Goal: Transaction & Acquisition: Obtain resource

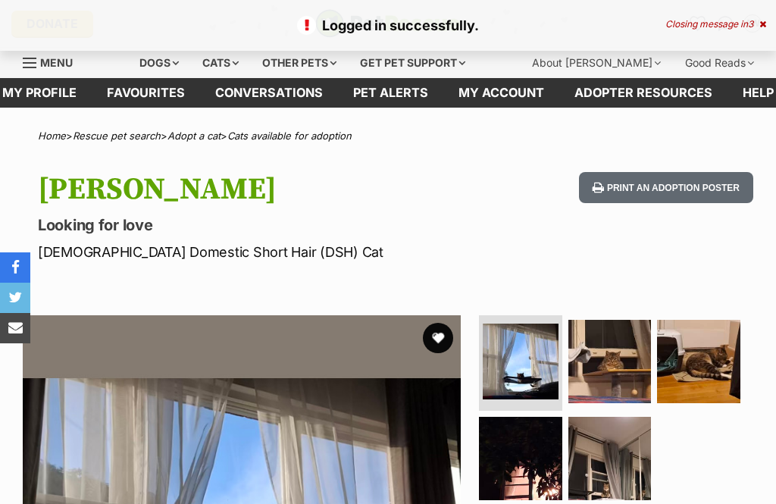
click at [161, 87] on link "Favourites" at bounding box center [146, 93] width 108 height 30
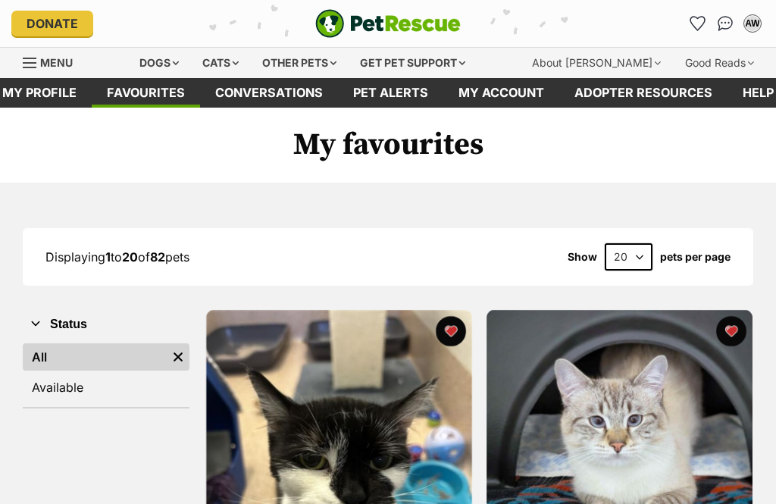
click at [80, 388] on link "Available" at bounding box center [106, 386] width 167 height 27
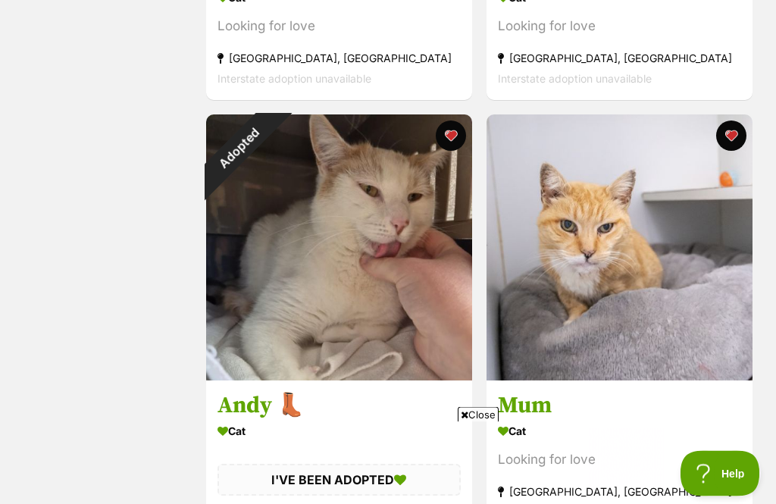
click at [273, 132] on div "Adopted" at bounding box center [239, 148] width 67 height 67
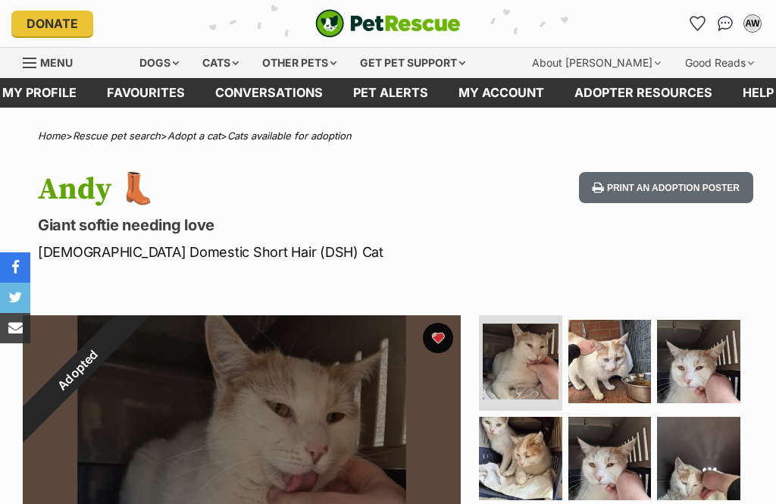
click at [445, 334] on button "favourite" at bounding box center [438, 338] width 30 height 30
click at [139, 90] on link "Favourites" at bounding box center [146, 93] width 108 height 30
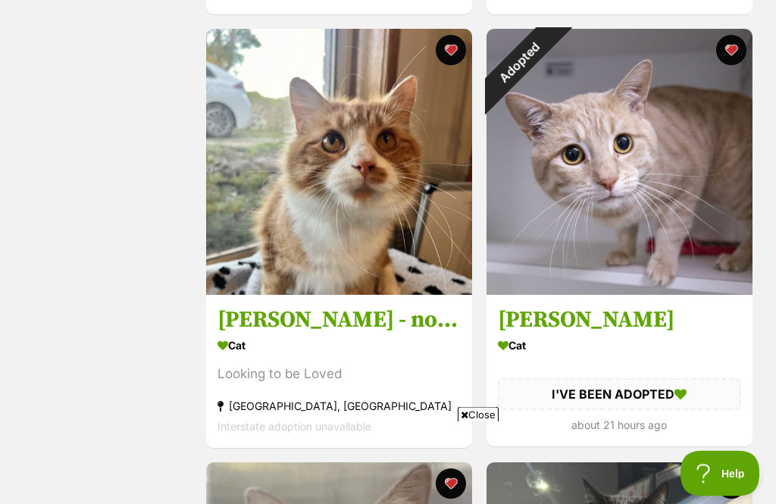
scroll to position [2014, 0]
click at [553, 54] on div "Adopted" at bounding box center [519, 62] width 67 height 67
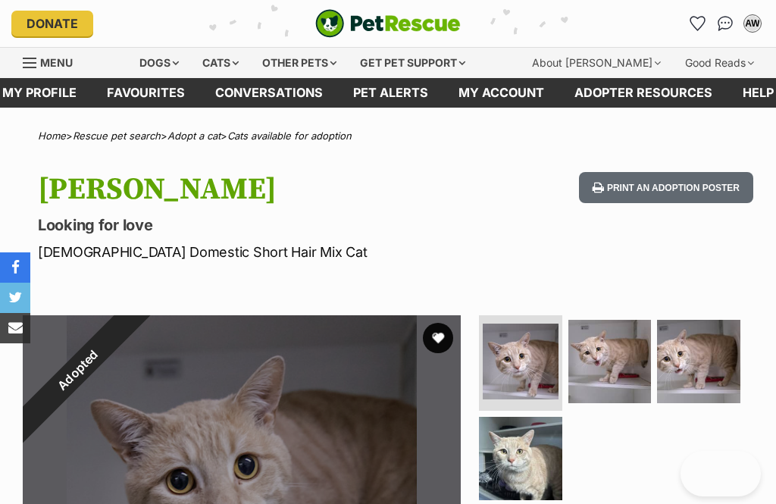
click at [148, 92] on link "Favourites" at bounding box center [146, 93] width 108 height 30
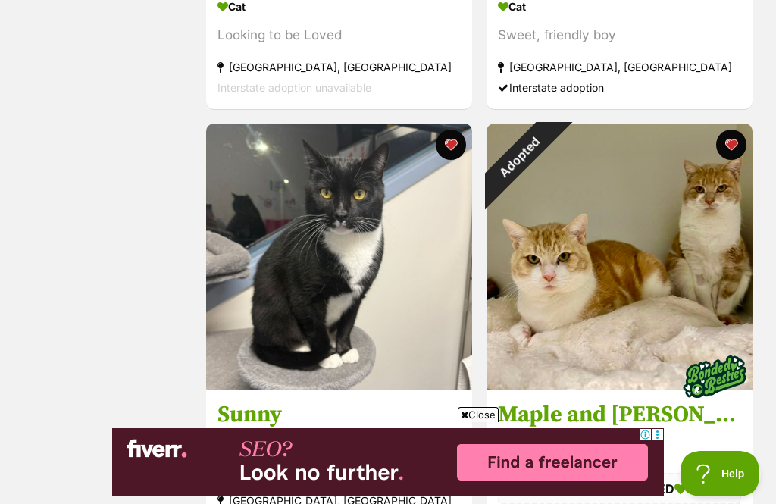
click at [553, 145] on div "Adopted" at bounding box center [519, 156] width 67 height 67
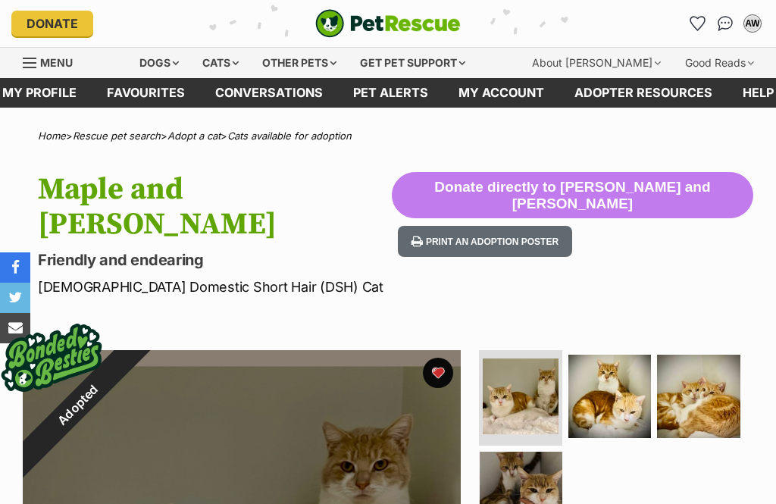
click at [445, 358] on button "favourite" at bounding box center [438, 373] width 30 height 30
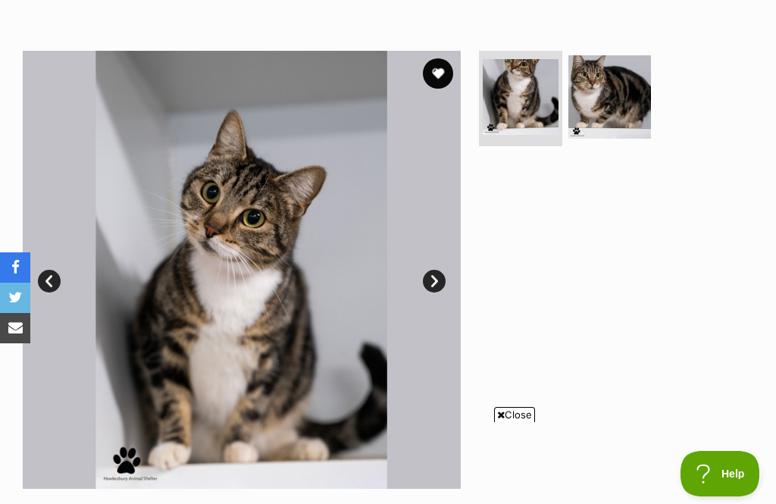
scroll to position [264, 0]
click at [440, 75] on button "favourite" at bounding box center [438, 74] width 30 height 30
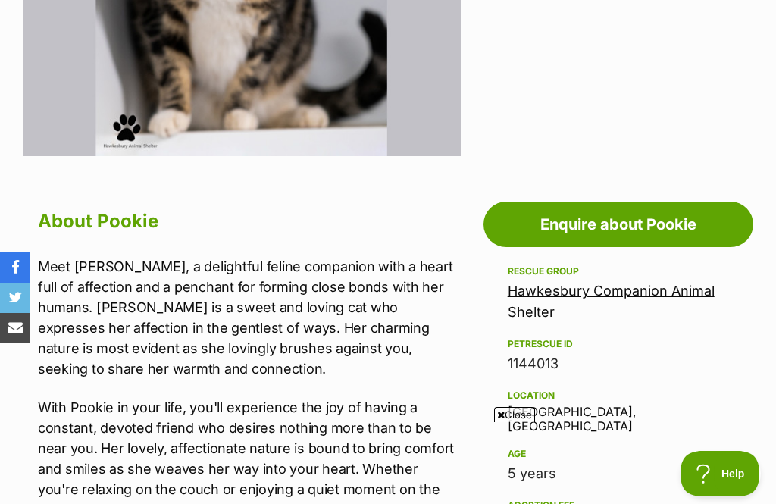
scroll to position [612, 0]
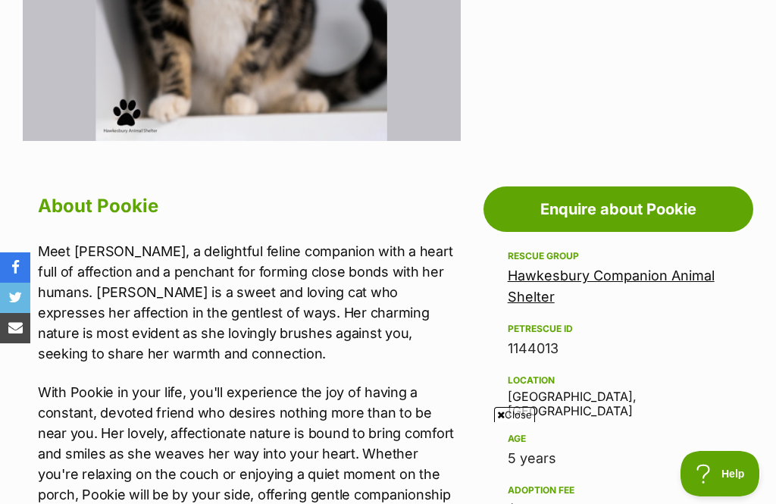
click at [601, 280] on link "Hawkesbury Companion Animal Shelter" at bounding box center [611, 285] width 207 height 37
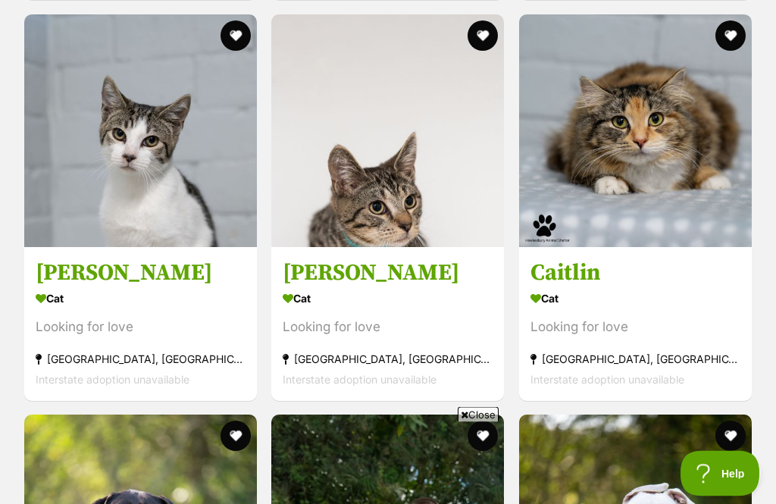
scroll to position [2270, 0]
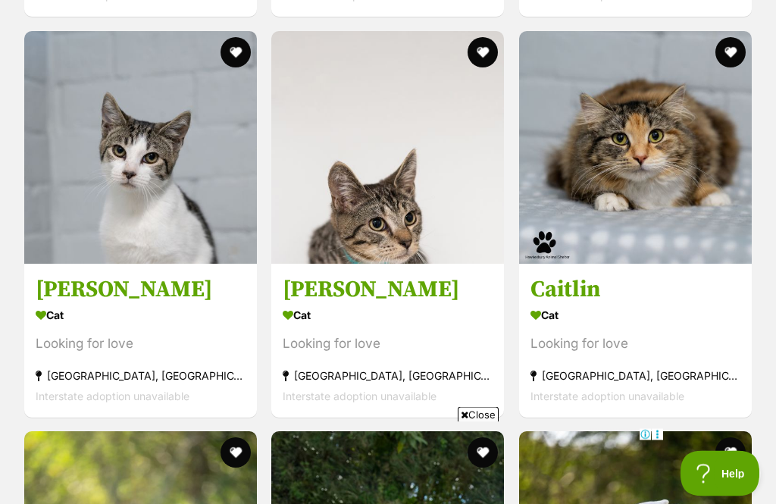
click at [576, 275] on h3 "Caitlin" at bounding box center [635, 289] width 210 height 29
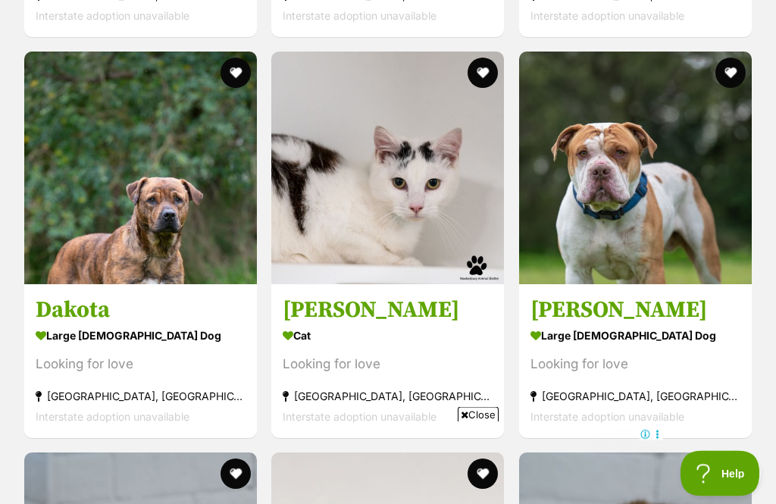
scroll to position [1850, 0]
click at [343, 295] on h3 "Patrick" at bounding box center [388, 309] width 210 height 29
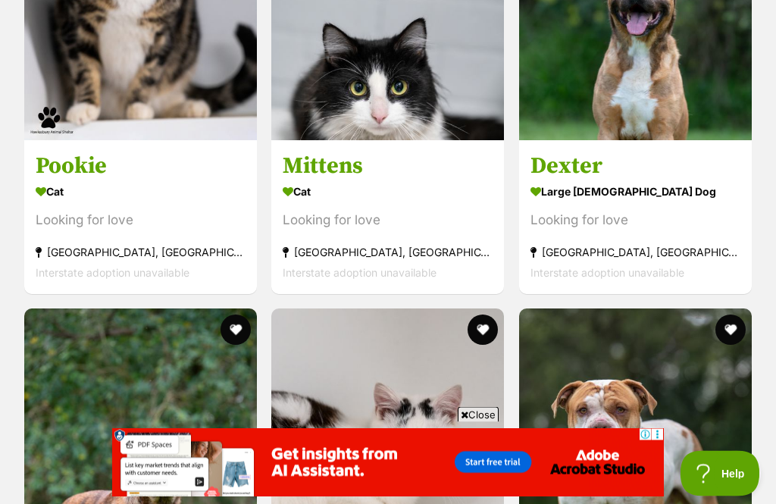
scroll to position [1526, 0]
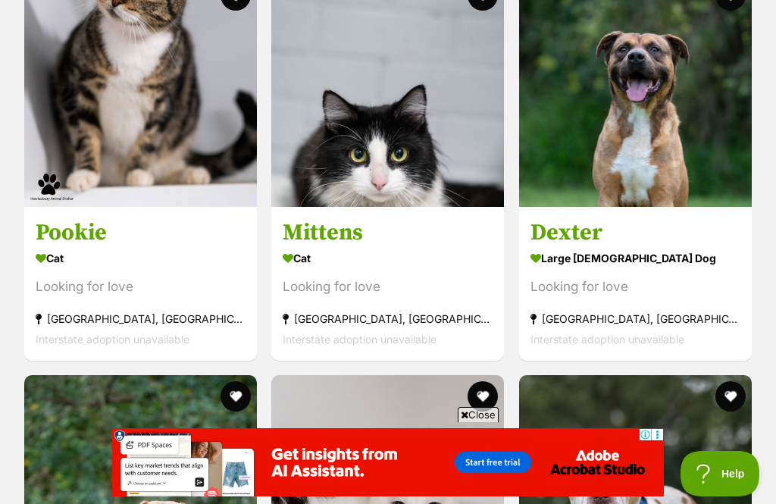
click at [332, 218] on h3 "Mittens" at bounding box center [388, 232] width 210 height 29
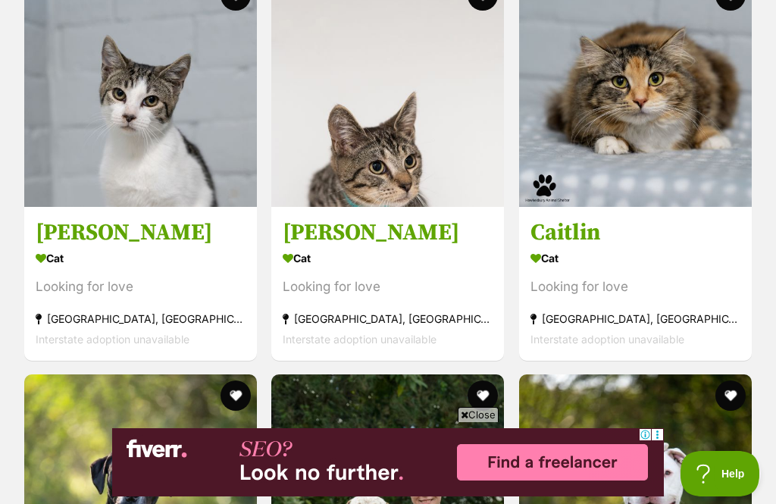
click at [64, 217] on h3 "Kenny" at bounding box center [141, 231] width 210 height 29
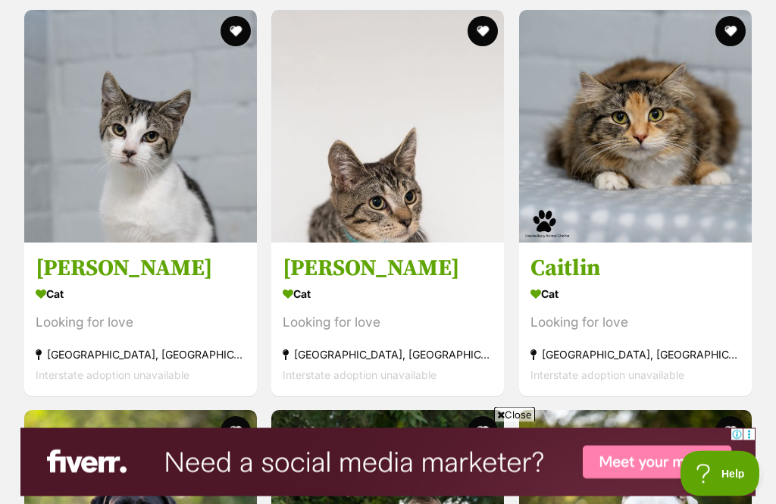
scroll to position [2292, 0]
click at [322, 253] on h3 "Tony" at bounding box center [388, 267] width 210 height 29
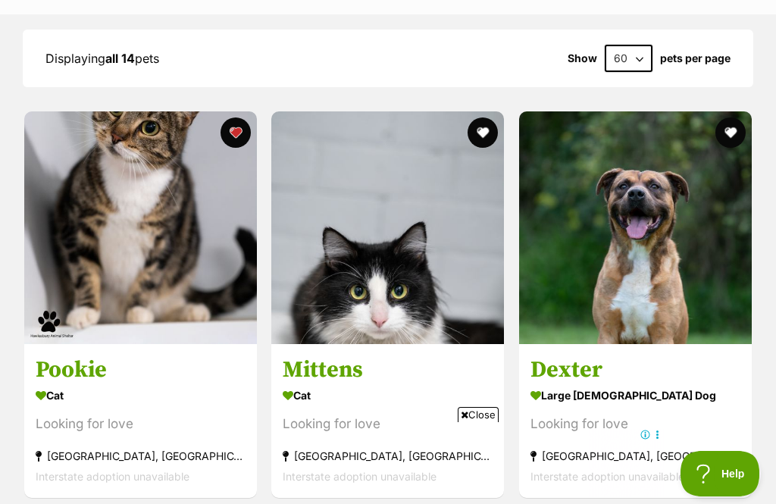
scroll to position [936, 0]
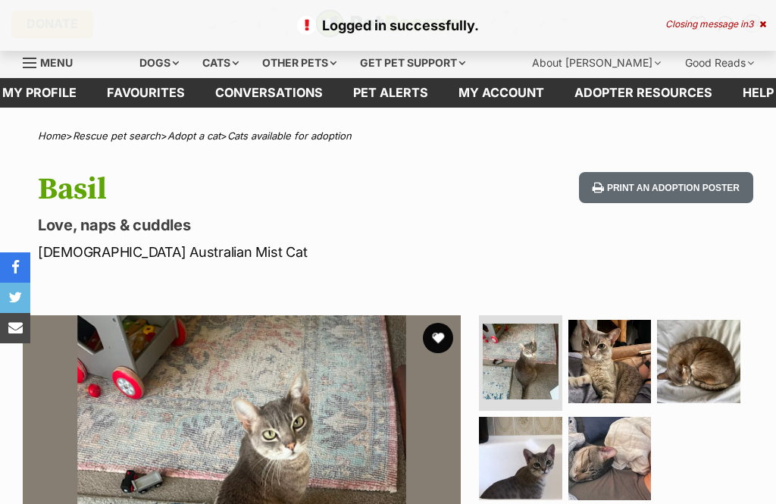
click at [451, 341] on button "favourite" at bounding box center [438, 338] width 30 height 30
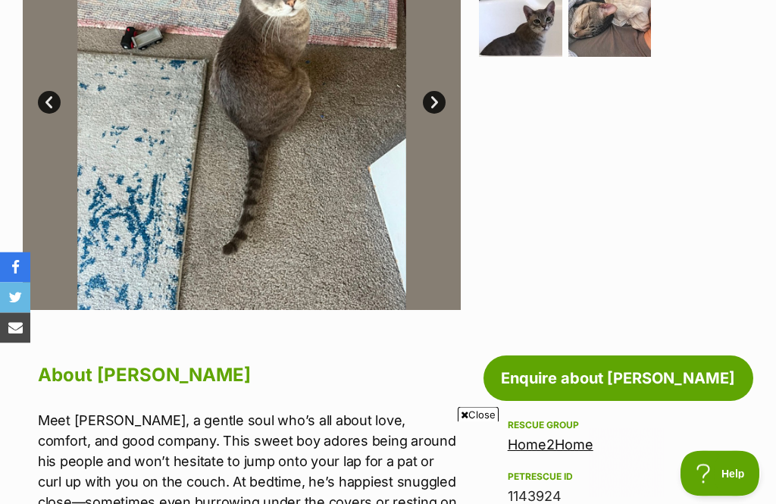
scroll to position [448, 0]
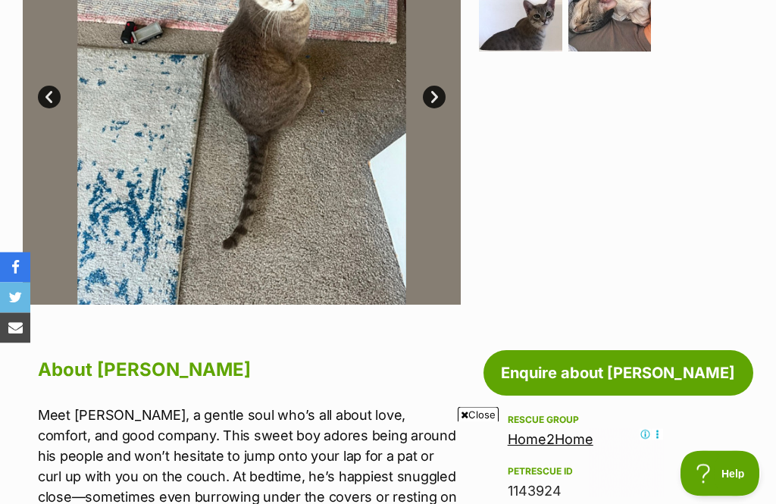
click at [561, 439] on link "Home2Home" at bounding box center [551, 440] width 86 height 16
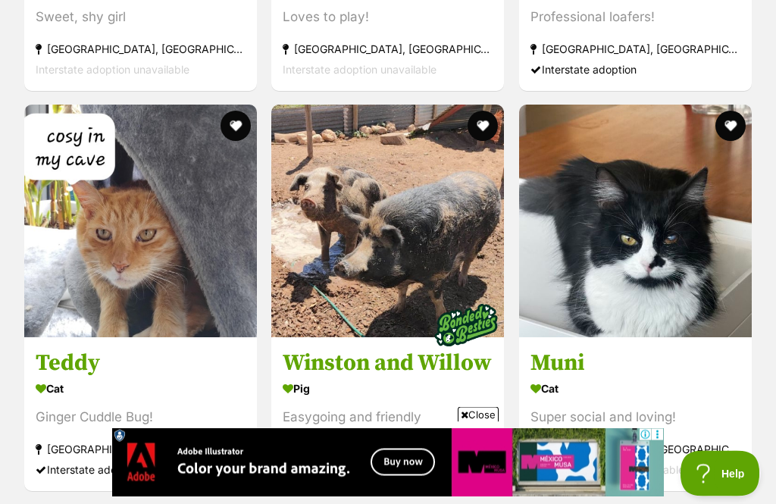
scroll to position [4277, 0]
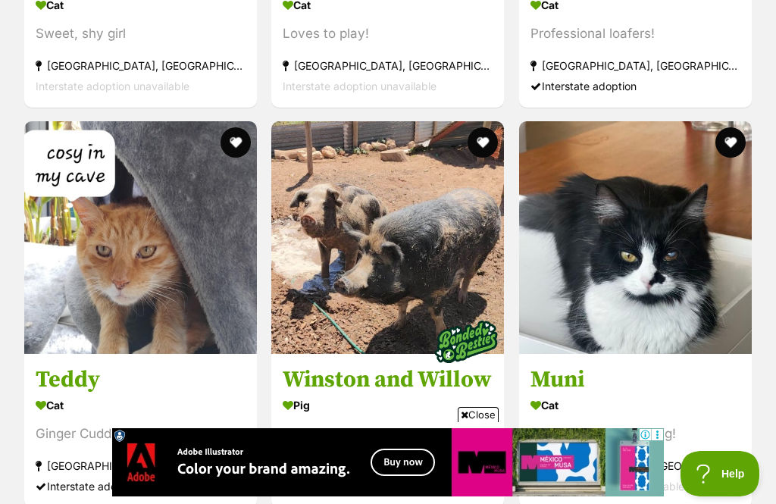
click at [68, 394] on div "Cat" at bounding box center [141, 405] width 210 height 22
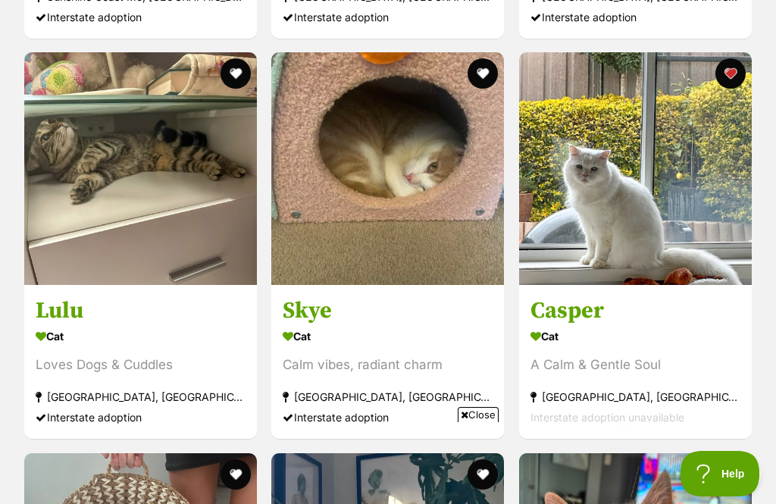
scroll to position [0, 0]
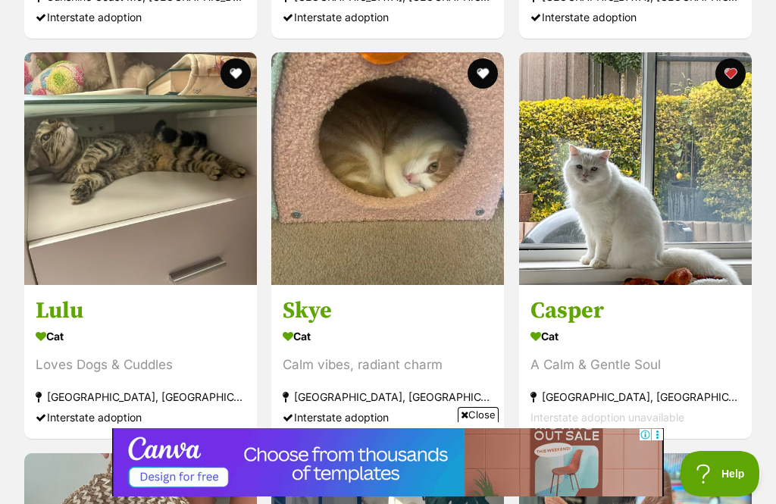
click at [655, 172] on img at bounding box center [635, 168] width 233 height 233
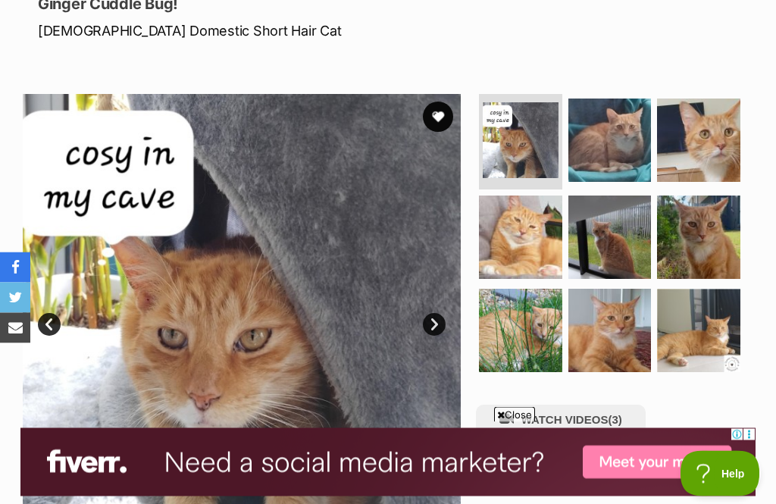
scroll to position [173, 0]
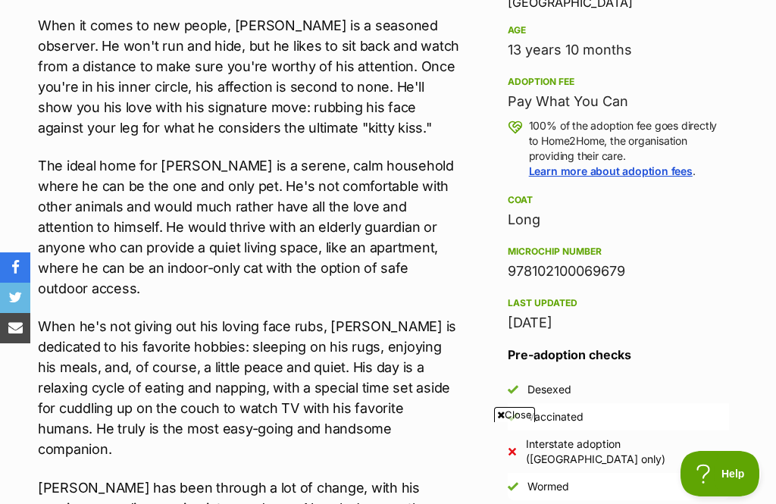
scroll to position [312, 0]
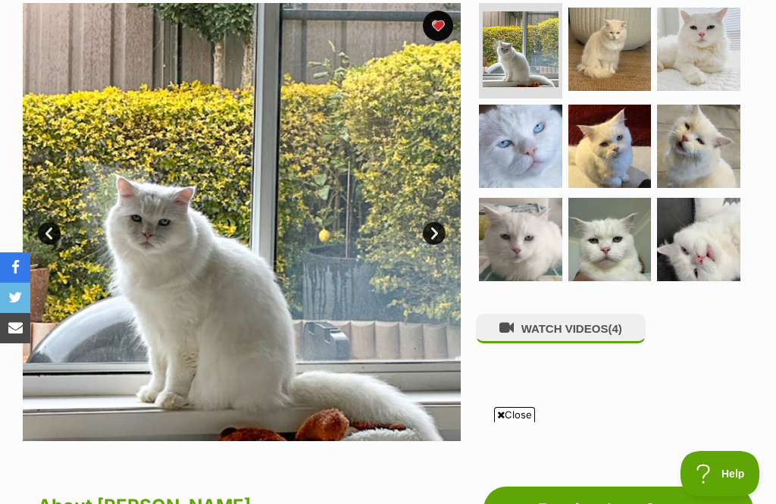
click at [439, 229] on link "Next" at bounding box center [434, 233] width 23 height 23
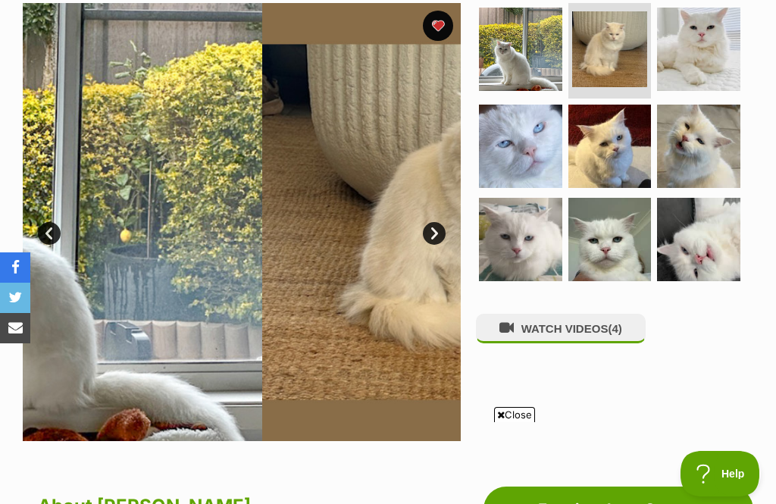
click at [436, 234] on link "Next" at bounding box center [434, 233] width 23 height 23
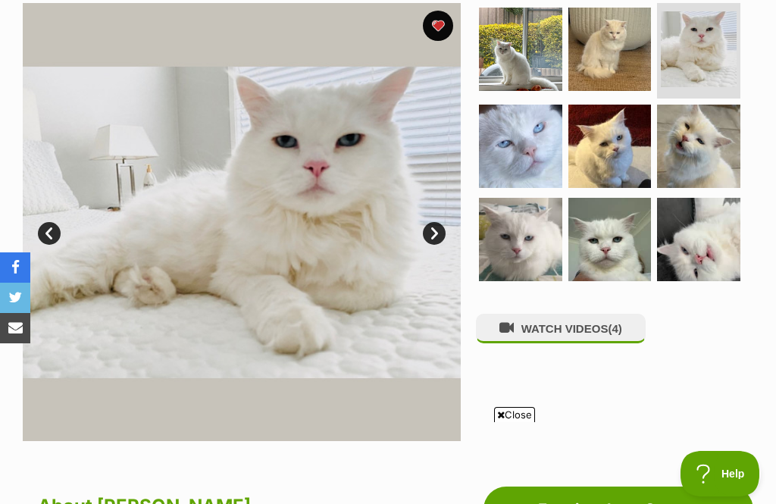
click at [431, 216] on img at bounding box center [242, 222] width 438 height 438
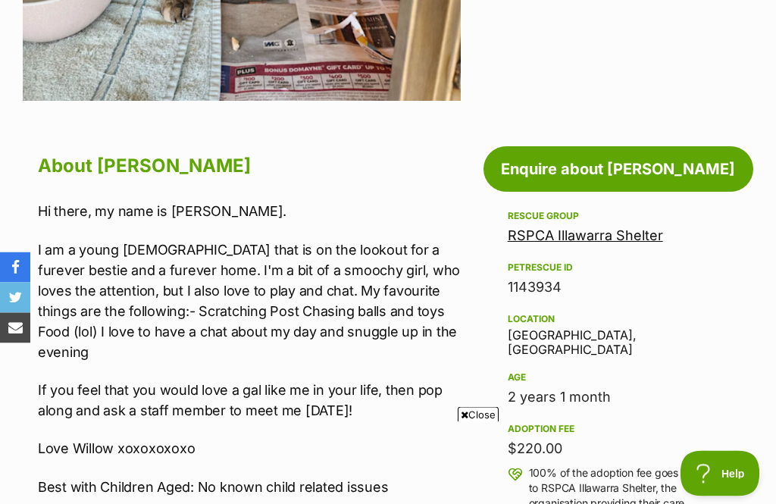
scroll to position [633, 0]
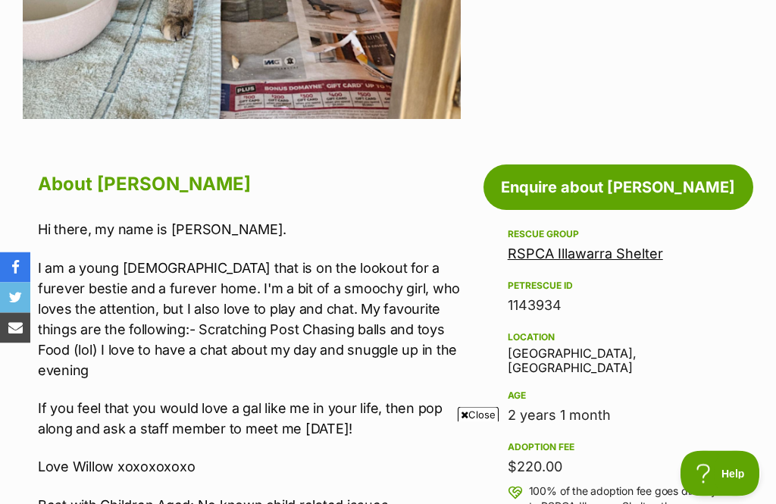
click at [619, 255] on link "RSPCA Illawarra Shelter" at bounding box center [585, 254] width 155 height 16
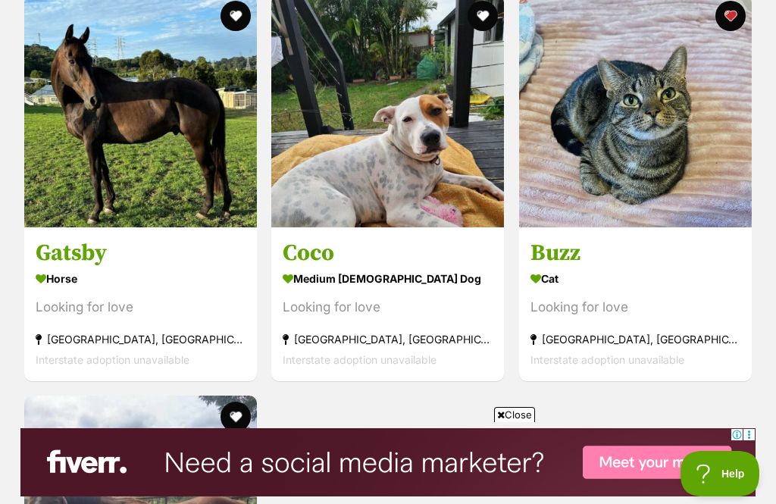
scroll to position [4443, 0]
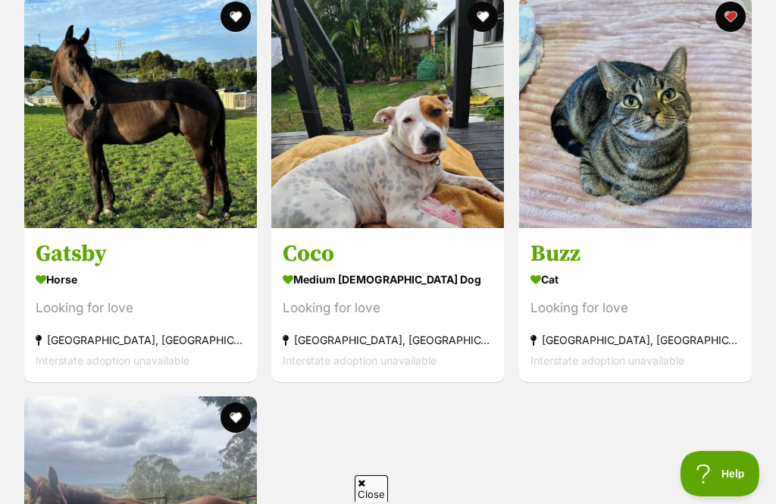
click at [574, 250] on h3 "Buzz" at bounding box center [635, 253] width 210 height 29
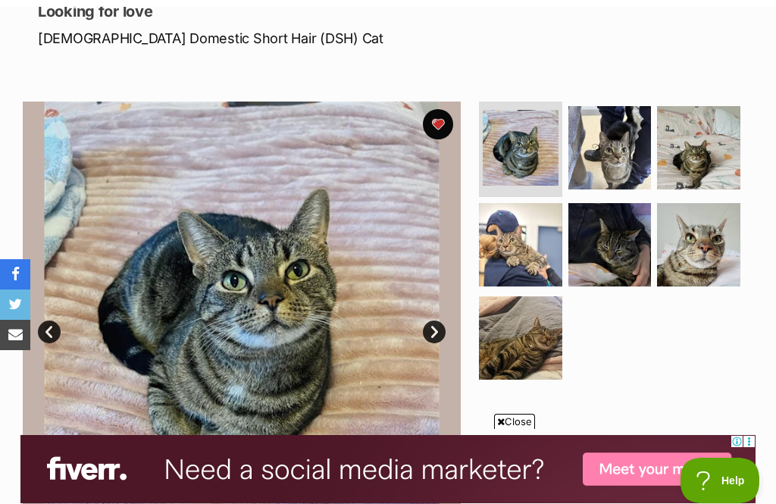
scroll to position [213, 0]
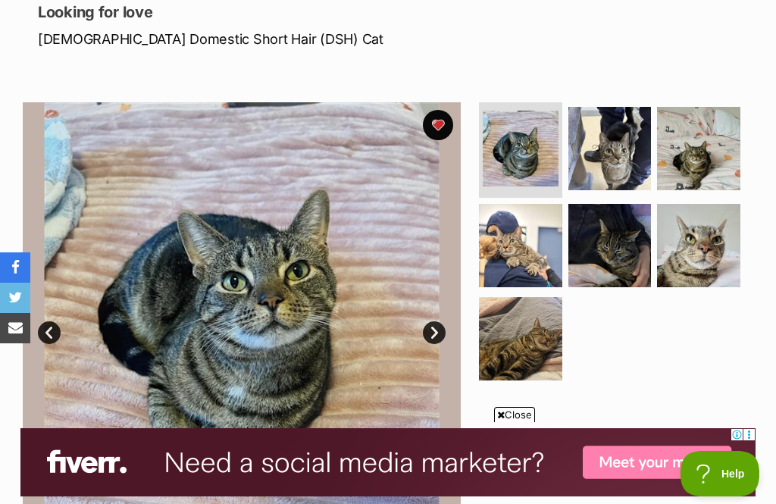
click at [428, 332] on link "Next" at bounding box center [434, 332] width 23 height 23
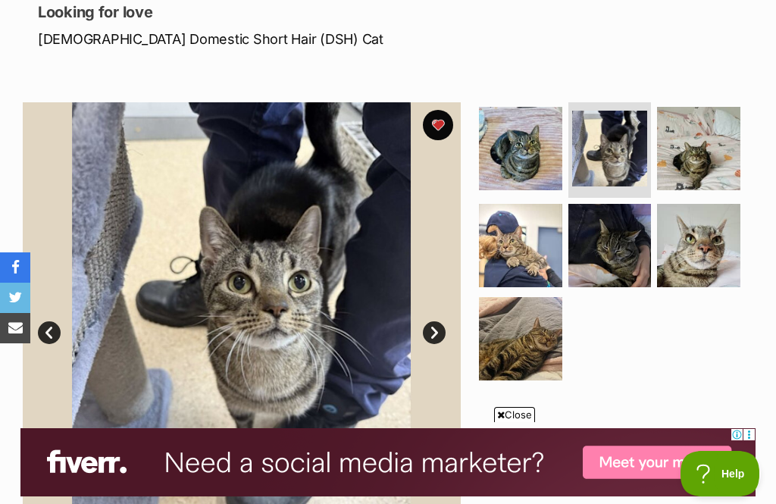
click at [441, 333] on link "Next" at bounding box center [434, 332] width 23 height 23
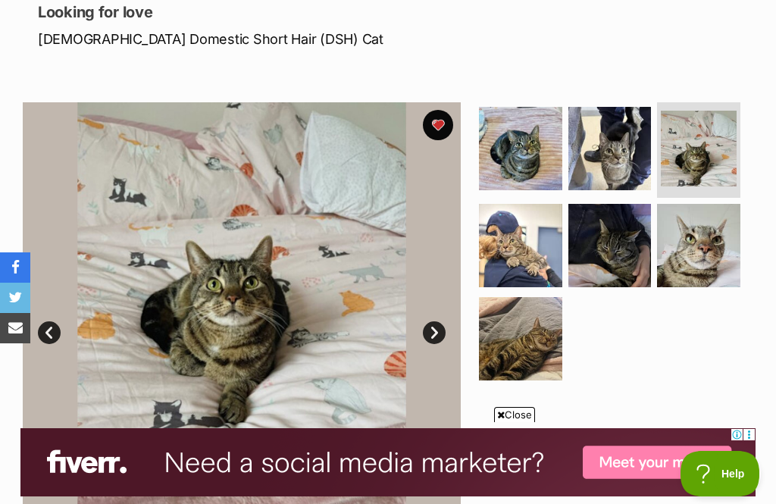
click at [440, 336] on link "Next" at bounding box center [434, 332] width 23 height 23
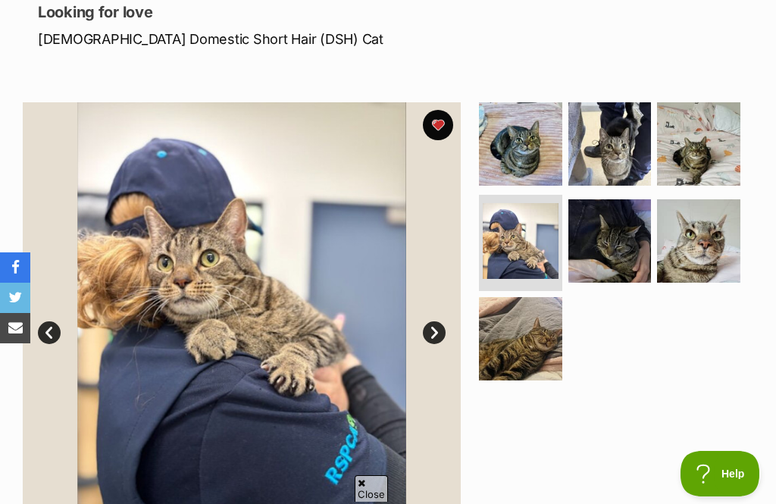
click at [439, 339] on link "Next" at bounding box center [434, 332] width 23 height 23
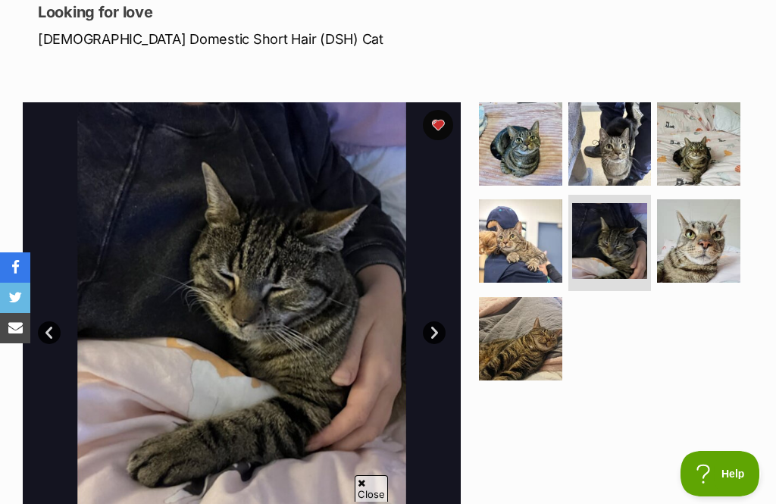
scroll to position [0, 0]
click at [442, 336] on link "Next" at bounding box center [434, 332] width 23 height 23
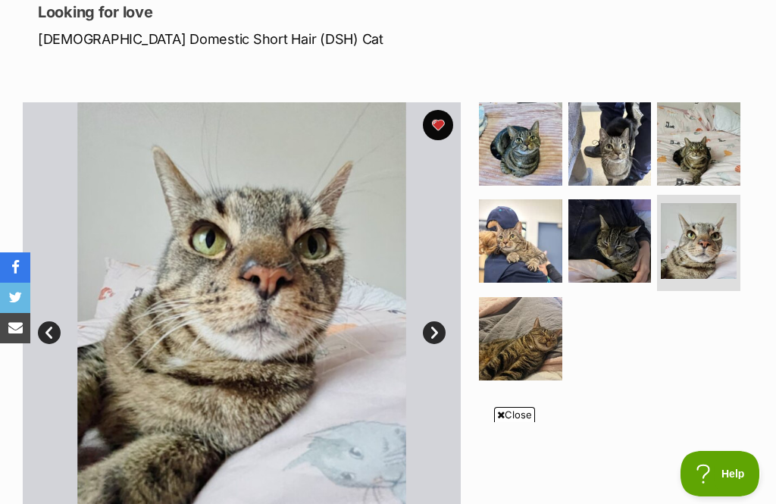
click at [432, 339] on link "Next" at bounding box center [434, 332] width 23 height 23
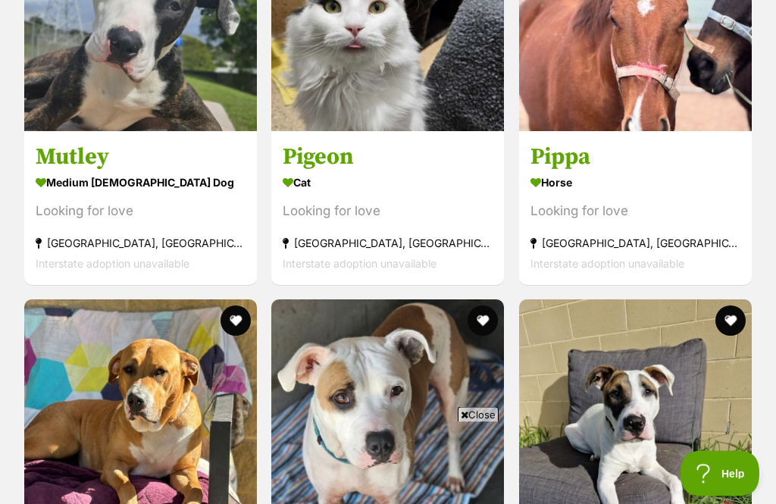
scroll to position [3610, 0]
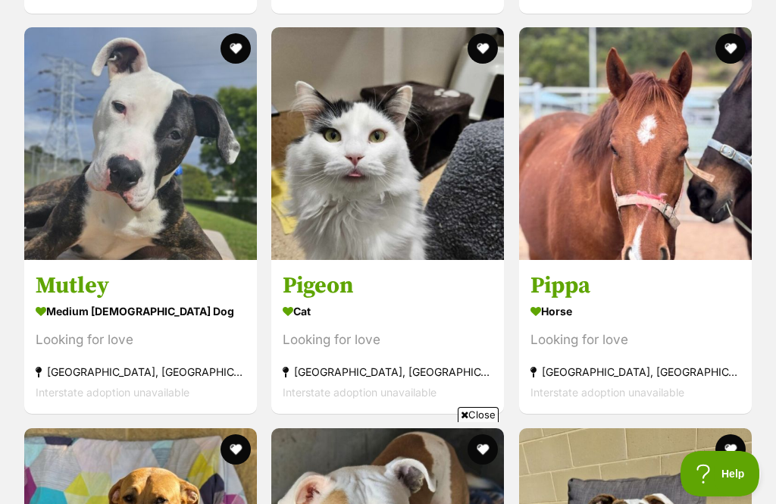
click at [337, 283] on h3 "Pigeon" at bounding box center [388, 285] width 210 height 29
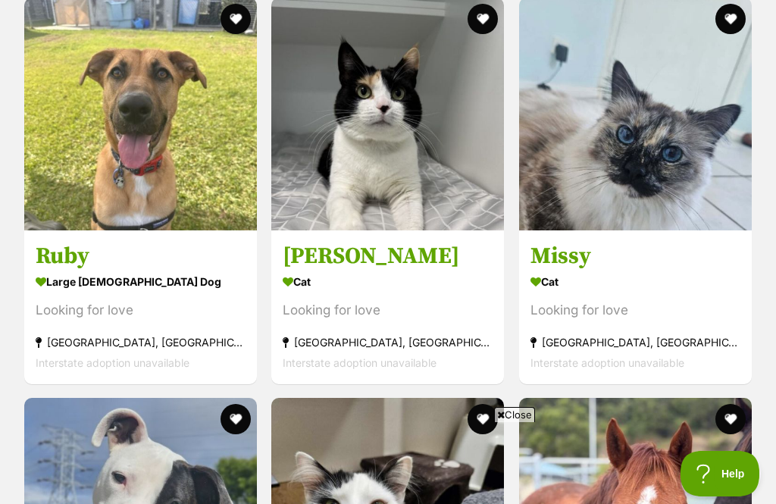
scroll to position [3232, 0]
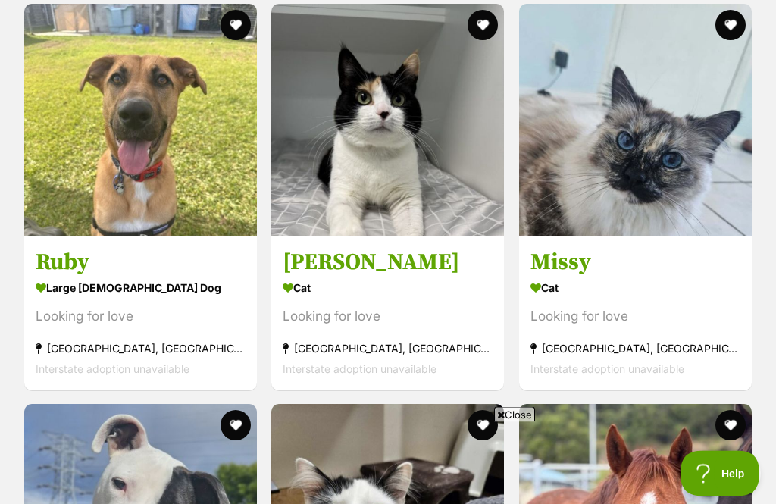
click at [577, 251] on h3 "Missy" at bounding box center [635, 262] width 210 height 29
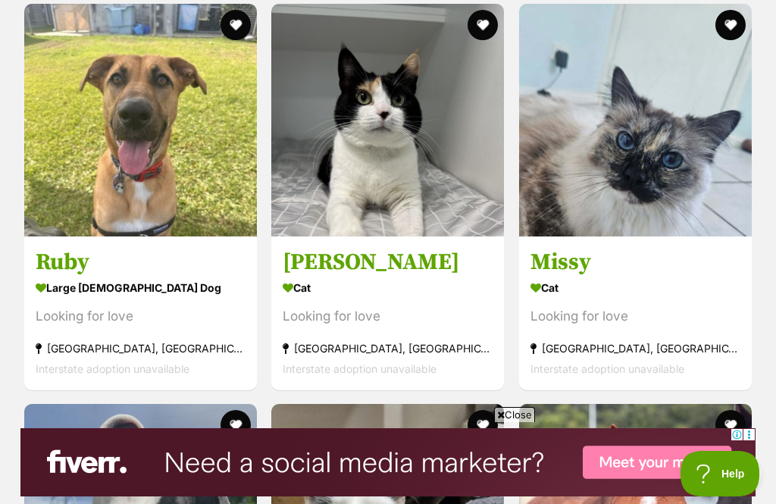
click at [314, 258] on h3 "[PERSON_NAME]" at bounding box center [388, 261] width 210 height 29
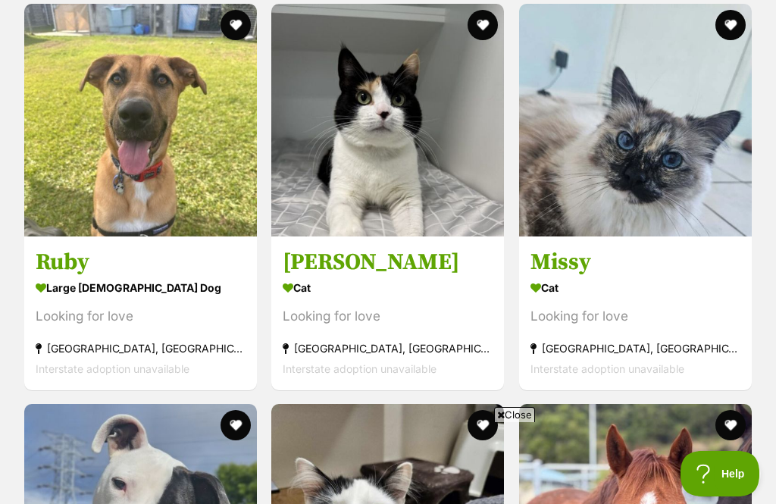
scroll to position [2822, 0]
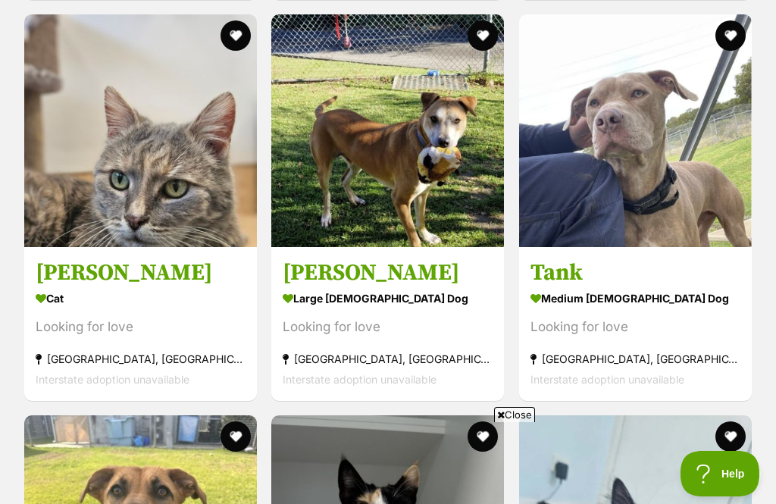
click at [327, 270] on h3 "[PERSON_NAME]" at bounding box center [388, 272] width 210 height 29
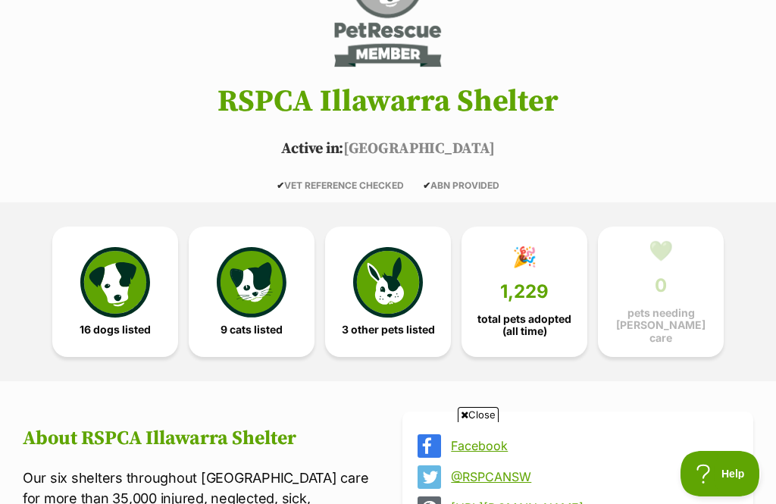
scroll to position [0, 0]
click at [252, 277] on img at bounding box center [252, 282] width 70 height 70
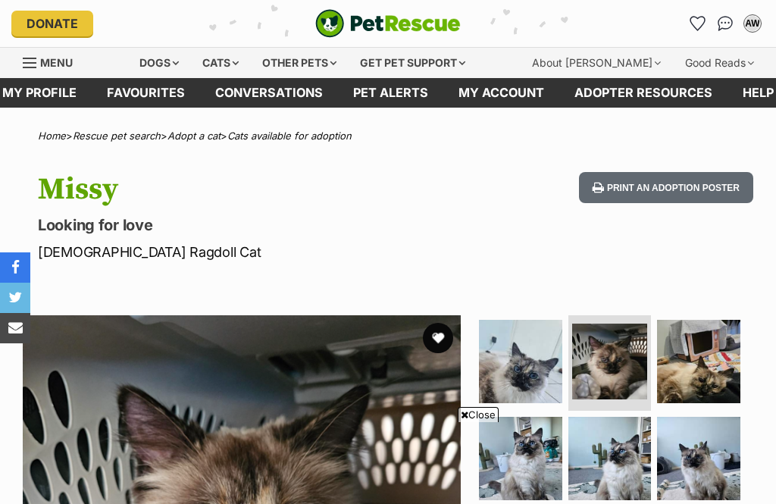
scroll to position [292, 0]
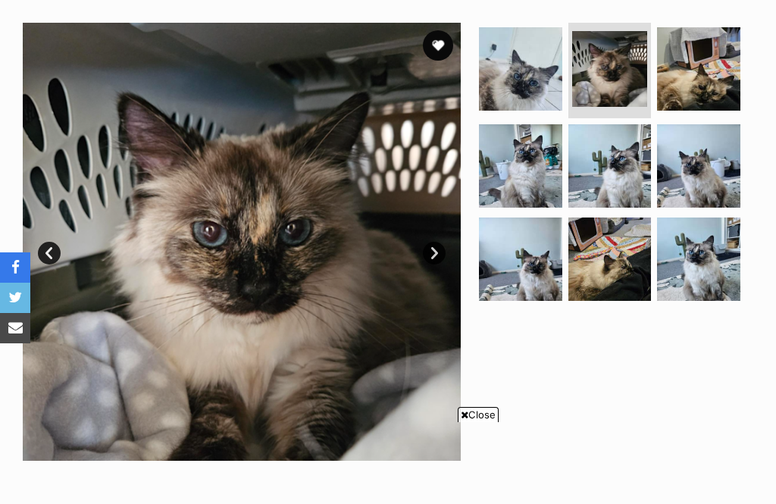
click at [439, 242] on link "Next" at bounding box center [434, 253] width 23 height 23
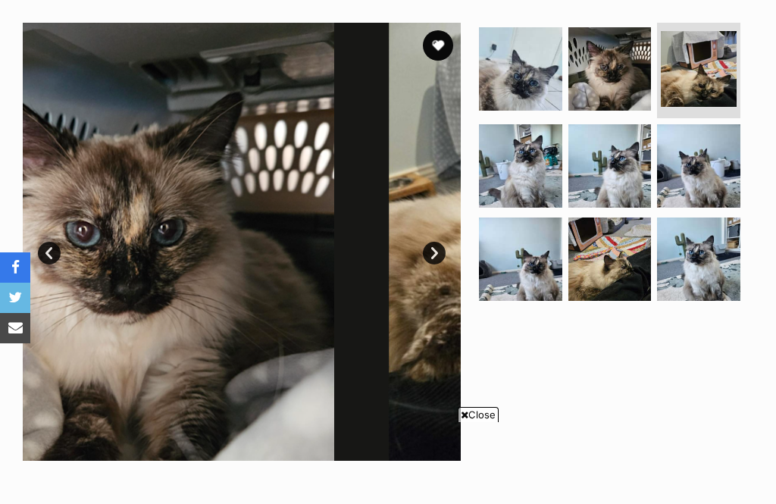
scroll to position [0, 0]
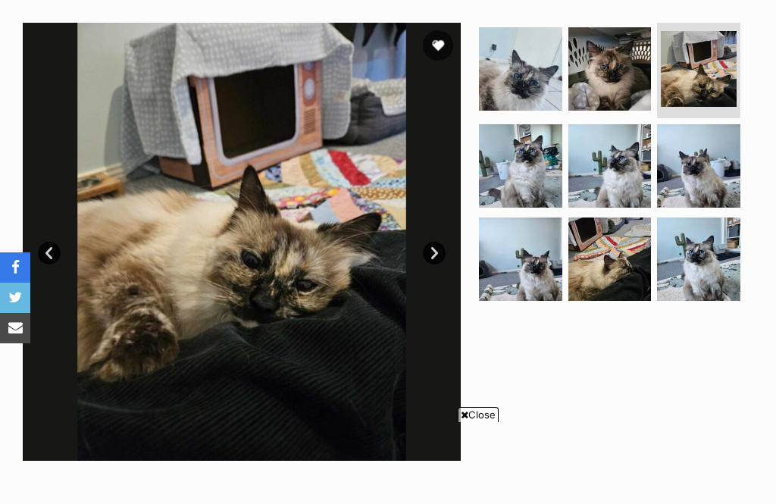
click at [440, 256] on link "Next" at bounding box center [434, 253] width 23 height 23
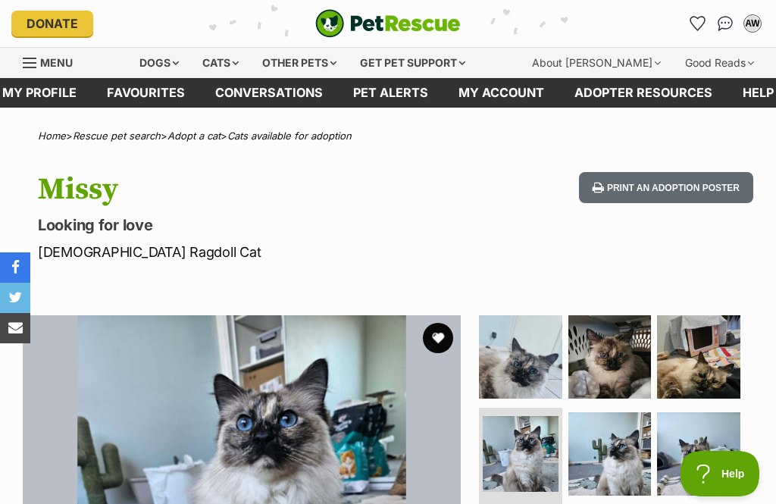
click at [441, 336] on button "favourite" at bounding box center [438, 338] width 30 height 30
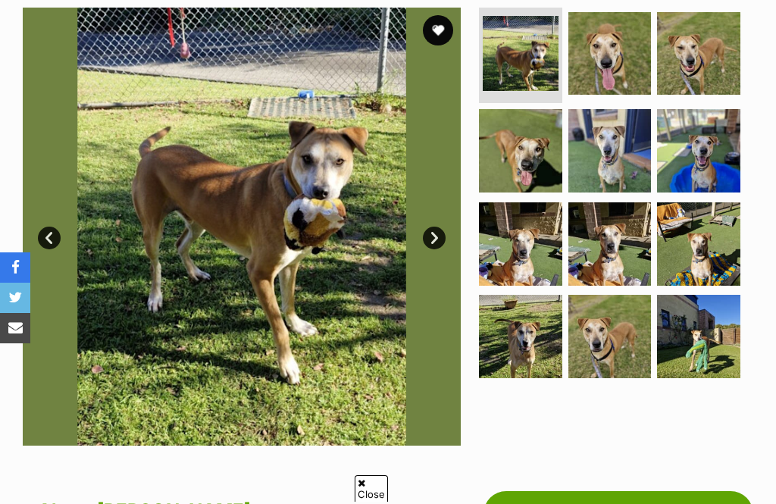
click at [441, 242] on link "Next" at bounding box center [434, 238] width 23 height 23
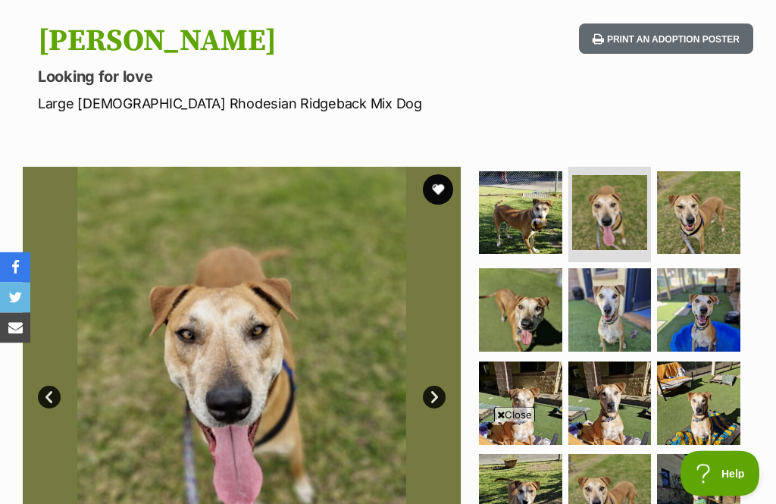
scroll to position [126, 0]
